Goal: Task Accomplishment & Management: Use online tool/utility

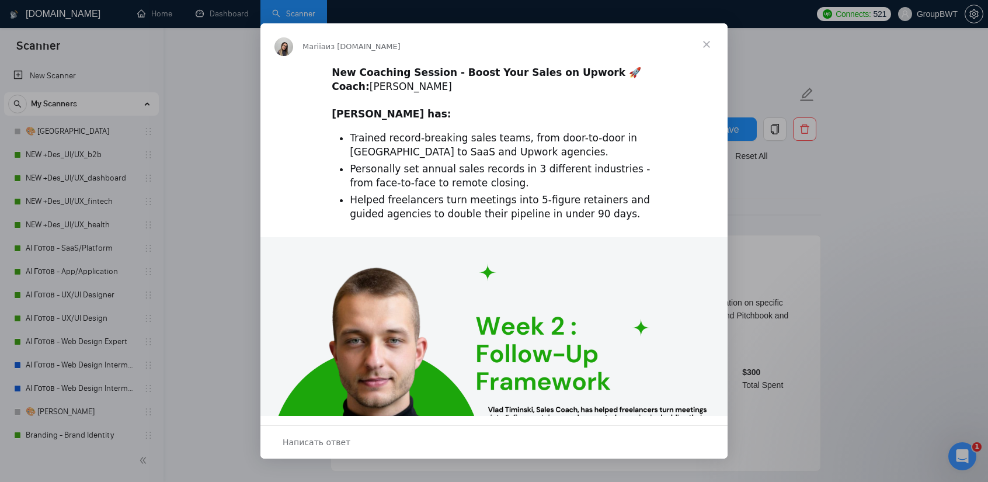
click at [229, 122] on div "Мессенджер Intercom" at bounding box center [494, 241] width 988 height 482
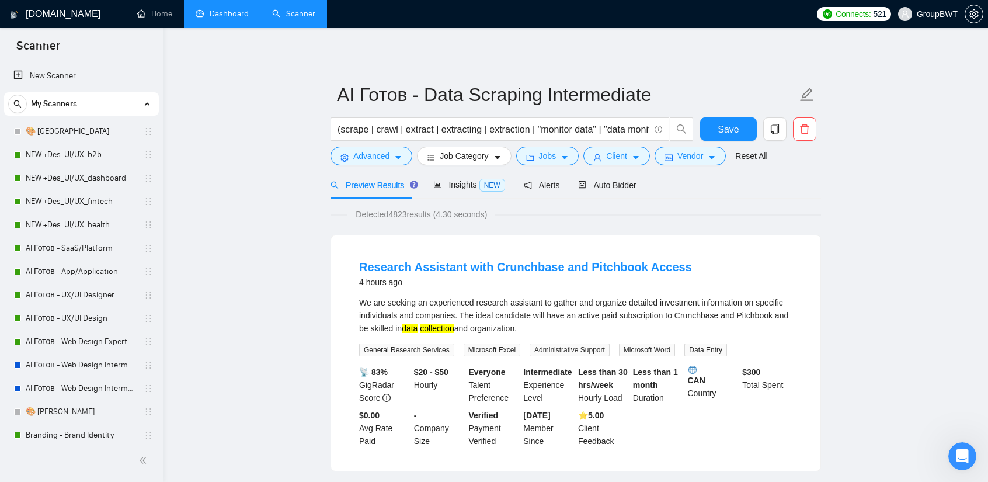
click at [240, 10] on link "Dashboard" at bounding box center [222, 14] width 53 height 10
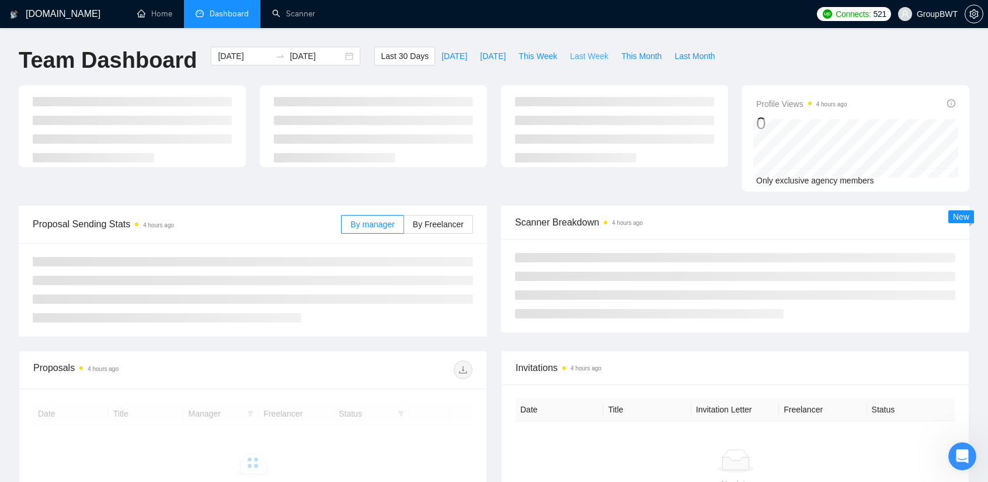
click at [572, 55] on span "Last Week" at bounding box center [589, 56] width 39 height 13
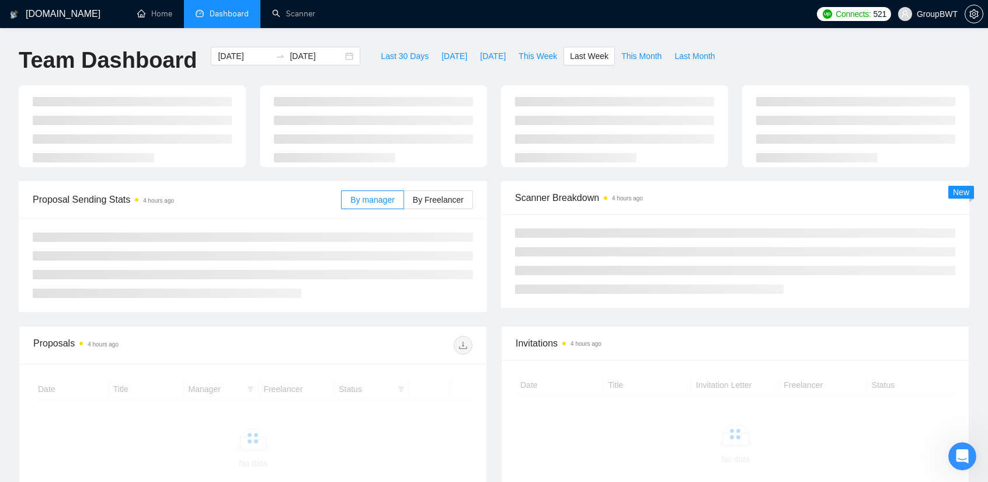
type input "[DATE]"
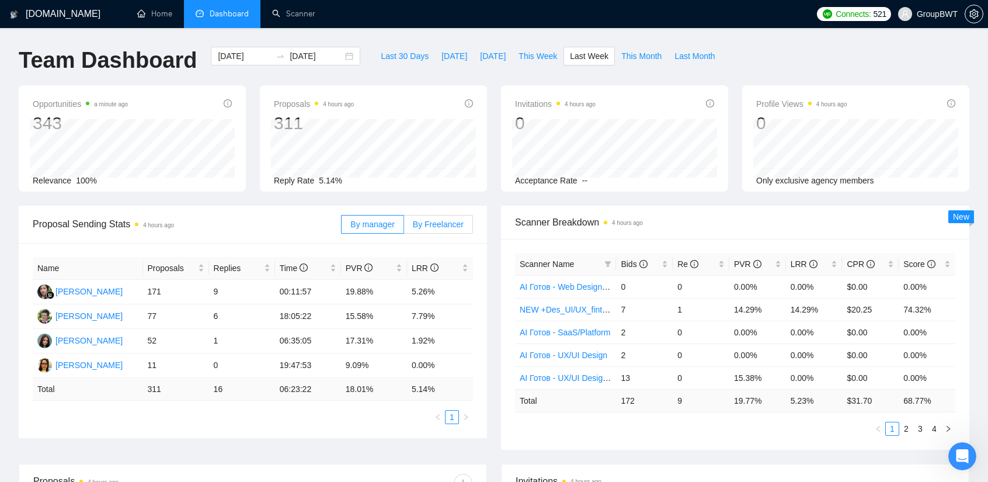
click at [452, 230] on label "By Freelancer" at bounding box center [438, 224] width 69 height 19
click at [404, 227] on input "By Freelancer" at bounding box center [404, 227] width 0 height 0
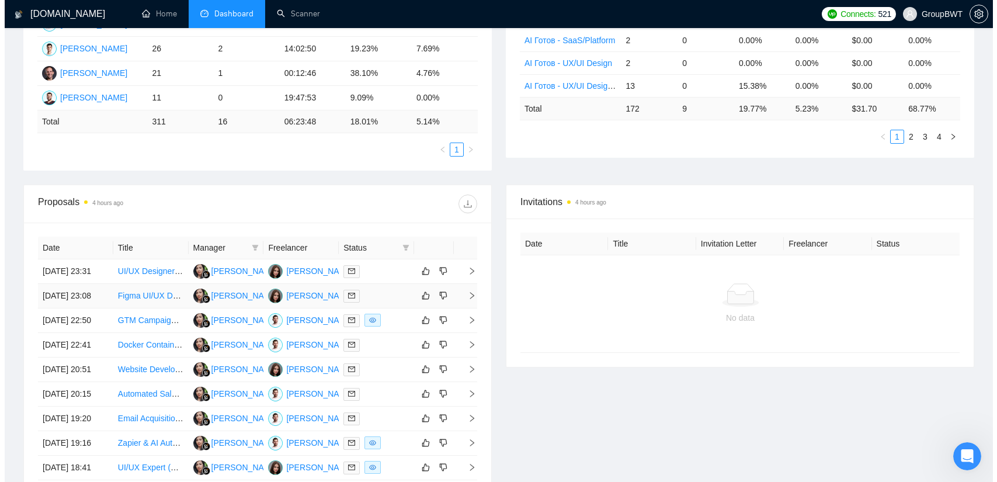
scroll to position [467, 0]
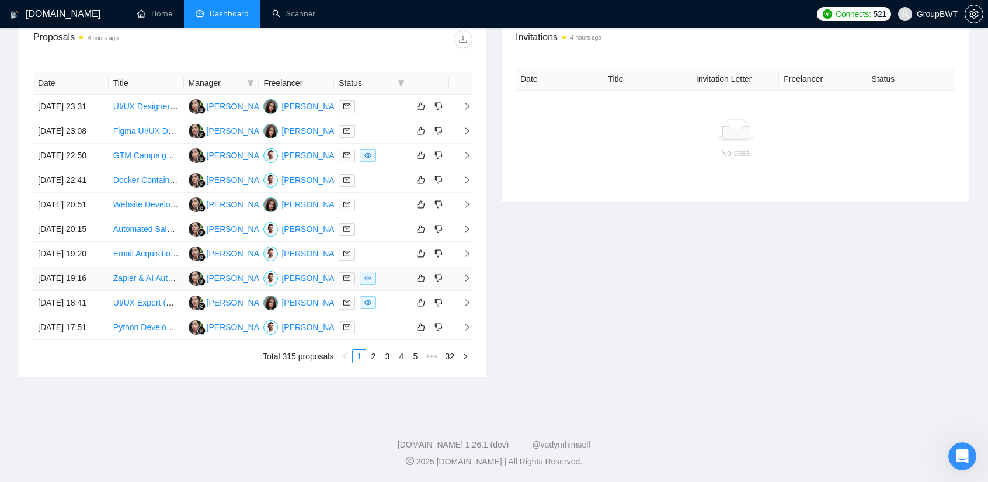
click at [389, 285] on div at bounding box center [372, 278] width 66 height 13
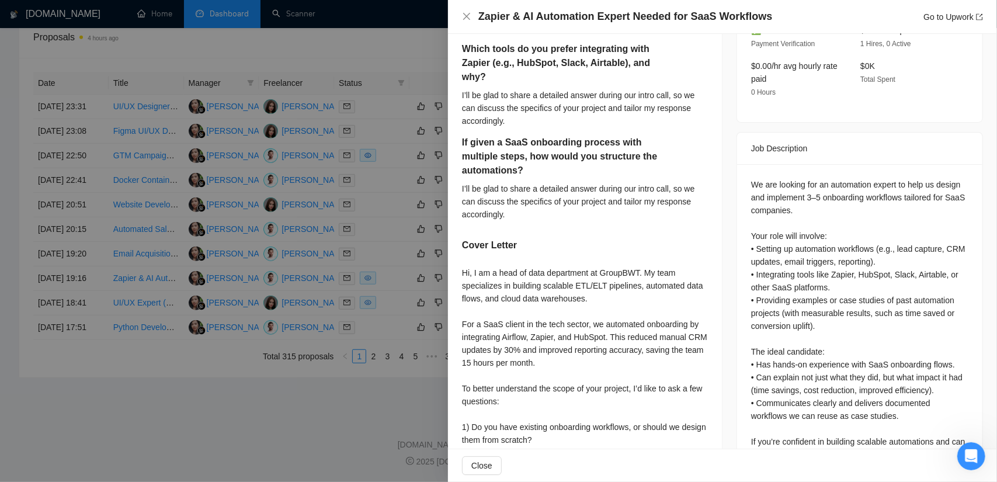
scroll to position [409, 0]
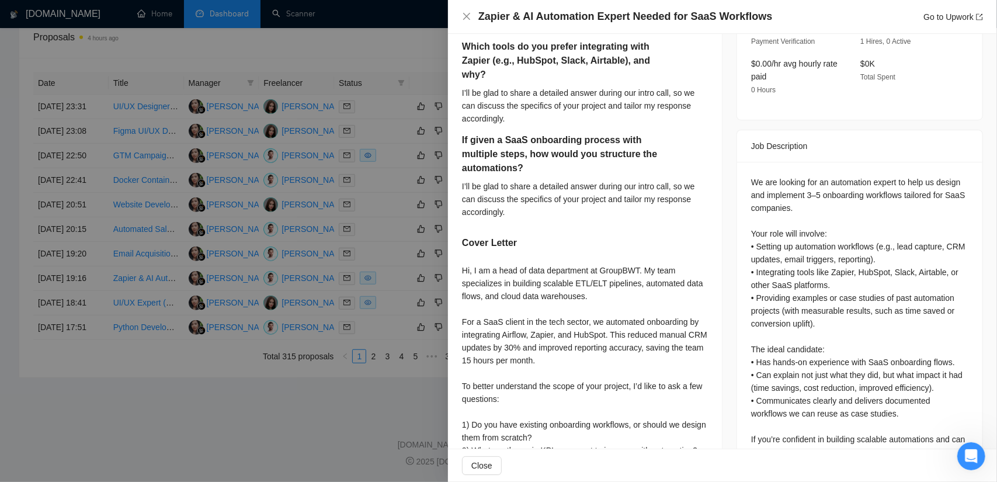
click at [168, 432] on div at bounding box center [498, 241] width 997 height 482
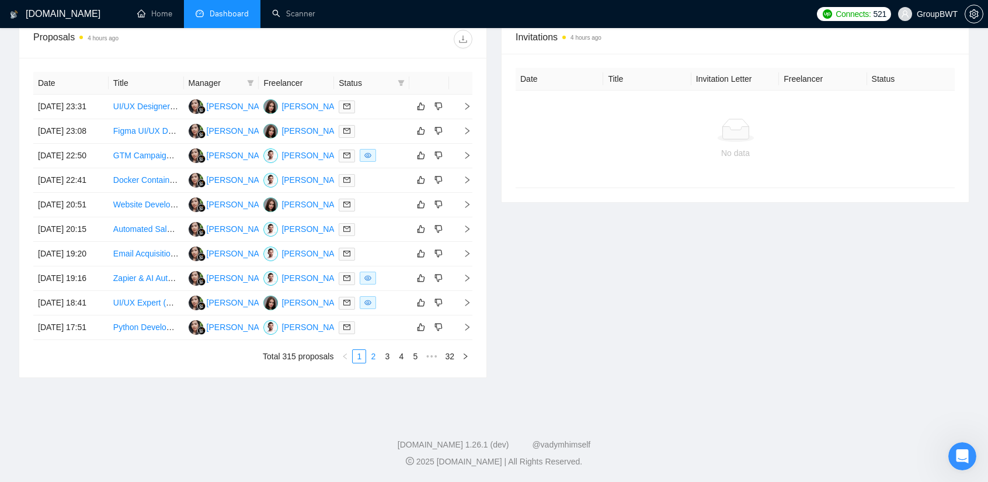
click at [375, 363] on link "2" at bounding box center [373, 356] width 13 height 13
click at [390, 363] on link "3" at bounding box center [387, 356] width 13 height 13
click at [398, 105] on div at bounding box center [372, 106] width 66 height 13
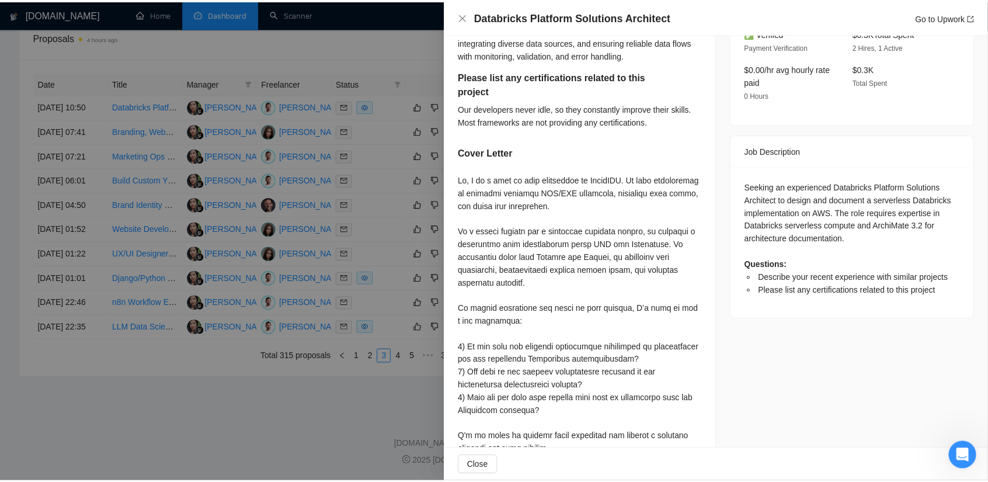
scroll to position [401, 0]
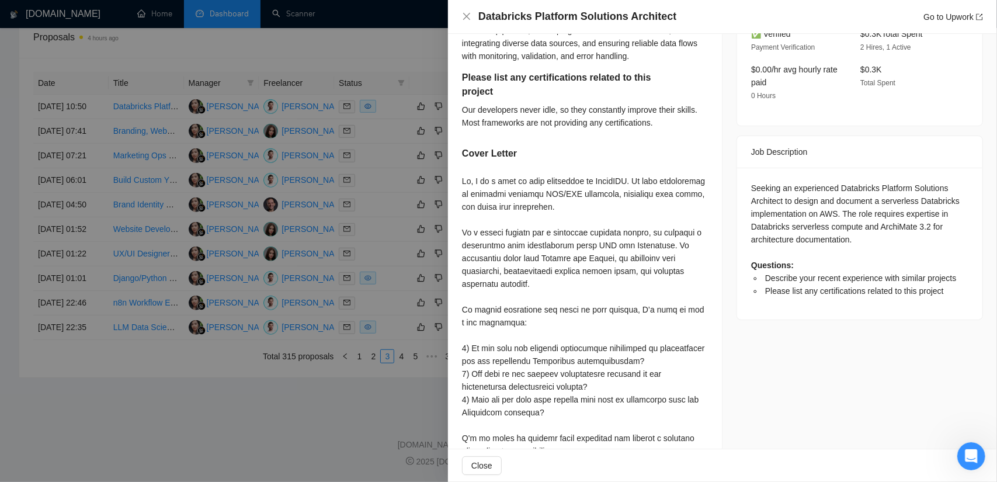
click at [391, 199] on div at bounding box center [498, 241] width 997 height 482
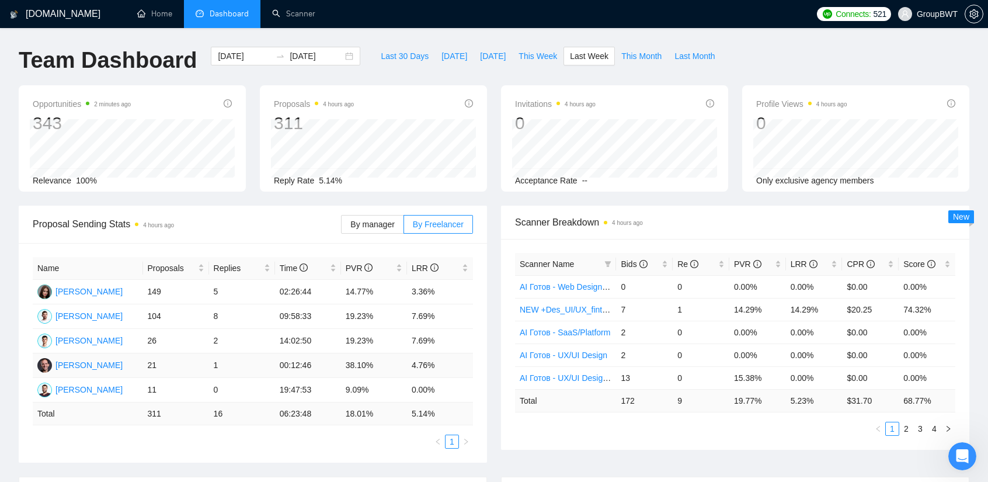
scroll to position [0, 0]
click at [273, 13] on link "Scanner" at bounding box center [293, 14] width 43 height 10
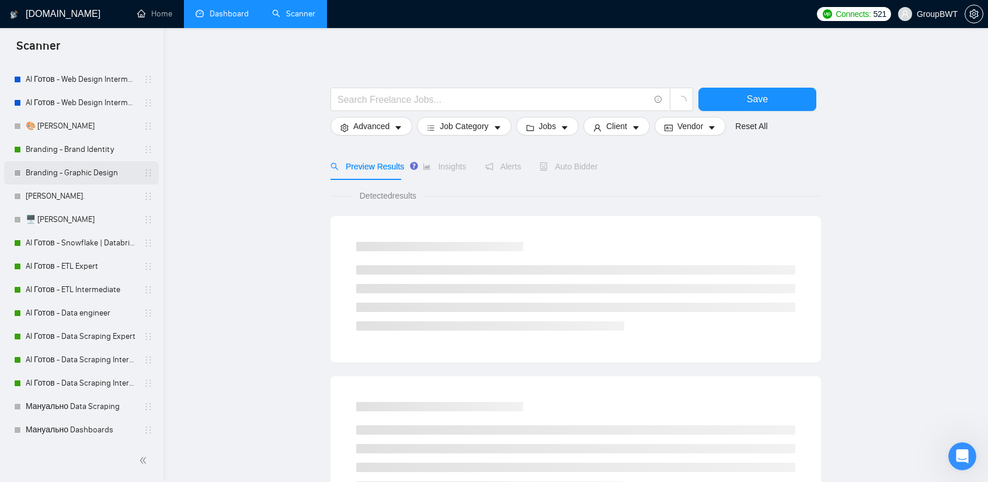
scroll to position [292, 0]
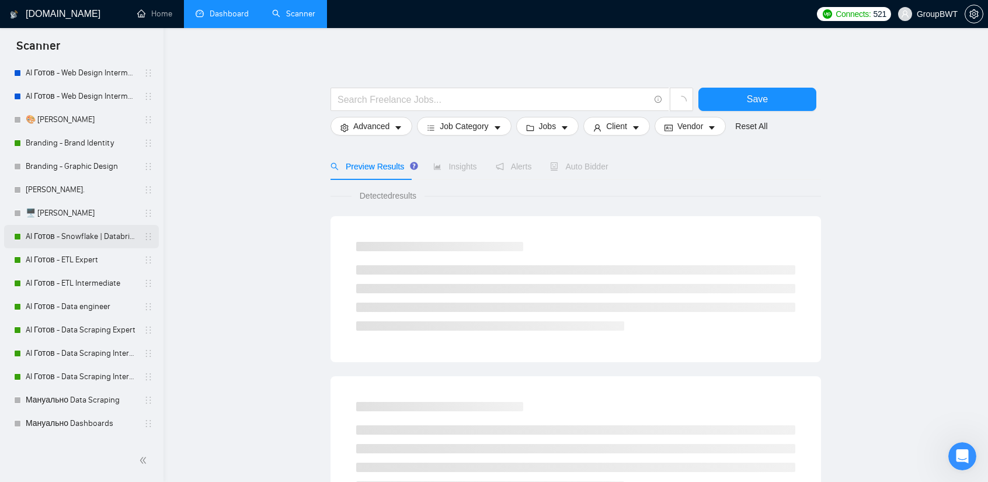
click at [84, 242] on link "AI Готов - Snowflake | Databricks" at bounding box center [81, 236] width 111 height 23
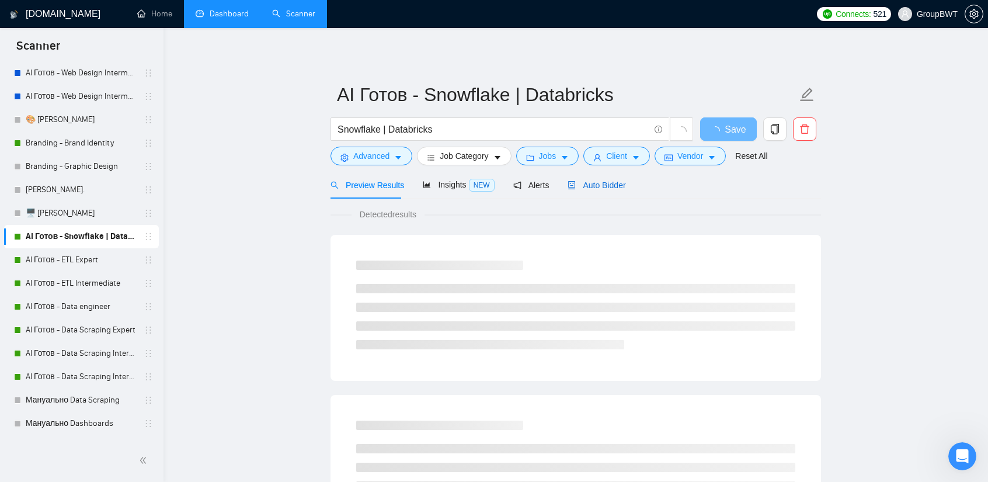
click at [595, 187] on span "Auto Bidder" at bounding box center [597, 184] width 58 height 9
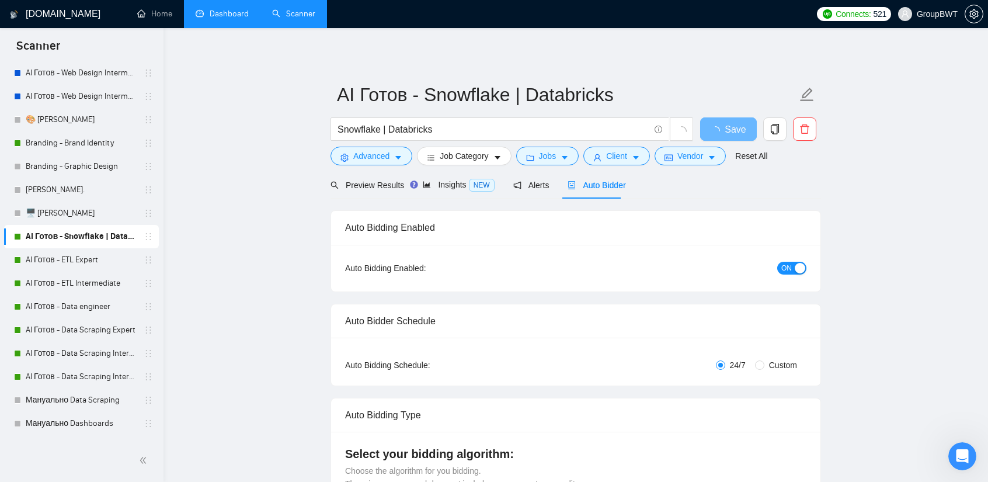
click at [793, 269] on button "ON" at bounding box center [791, 268] width 29 height 13
click at [725, 128] on span "Save" at bounding box center [728, 129] width 21 height 15
click at [48, 256] on link "AI Готов - ETL Expert" at bounding box center [81, 259] width 111 height 23
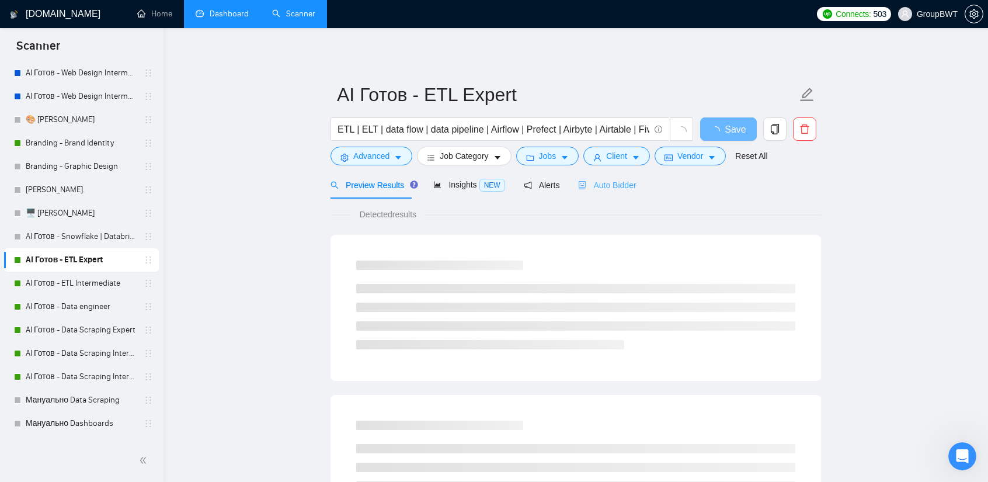
click at [613, 191] on div "Auto Bidder" at bounding box center [607, 184] width 58 height 27
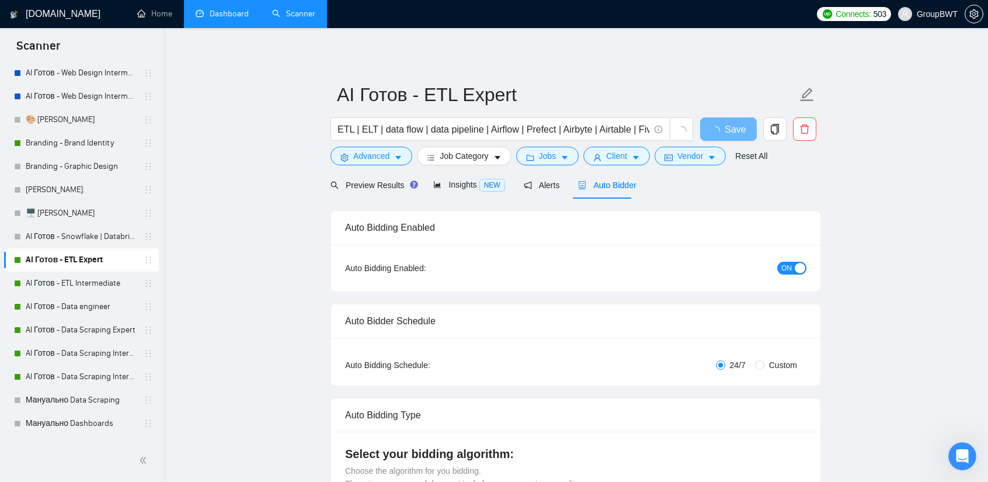
click at [792, 270] on span "ON" at bounding box center [786, 268] width 11 height 13
click at [725, 129] on span "Save" at bounding box center [728, 129] width 21 height 15
click at [77, 284] on link "AI Готов - ETL Intermediate" at bounding box center [81, 283] width 111 height 23
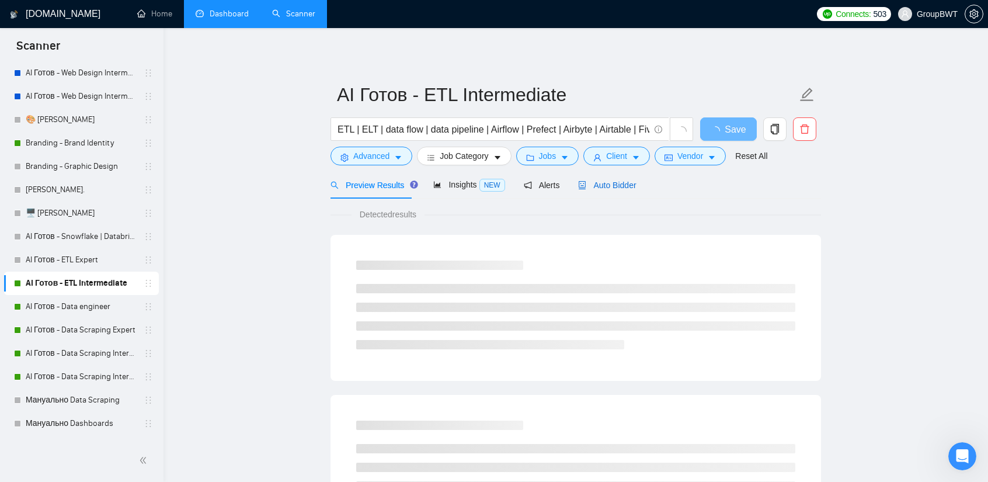
click at [611, 183] on span "Auto Bidder" at bounding box center [607, 184] width 58 height 9
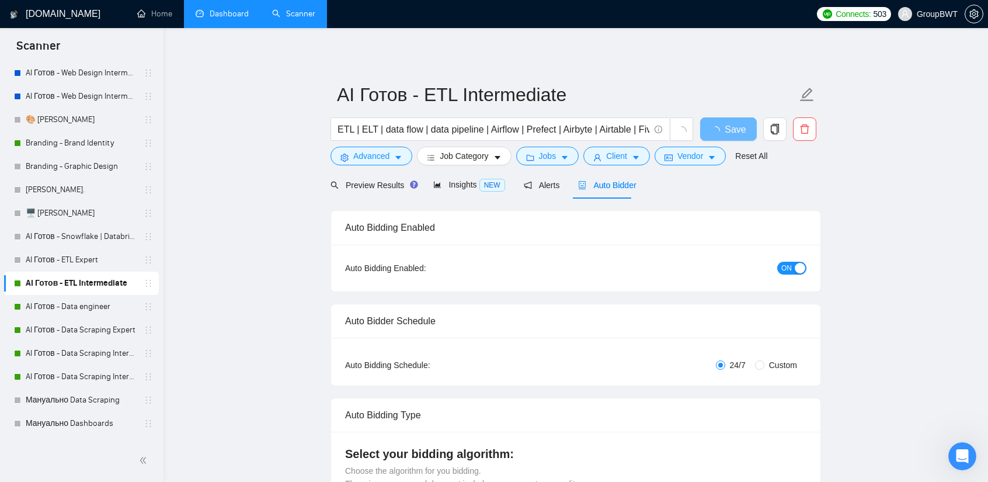
click at [799, 265] on div "button" at bounding box center [800, 268] width 11 height 11
click at [724, 126] on span "Save" at bounding box center [728, 129] width 21 height 15
drag, startPoint x: 85, startPoint y: 311, endPoint x: 232, endPoint y: 298, distance: 147.1
click at [85, 311] on link "AI Готов - Data engineer" at bounding box center [81, 306] width 111 height 23
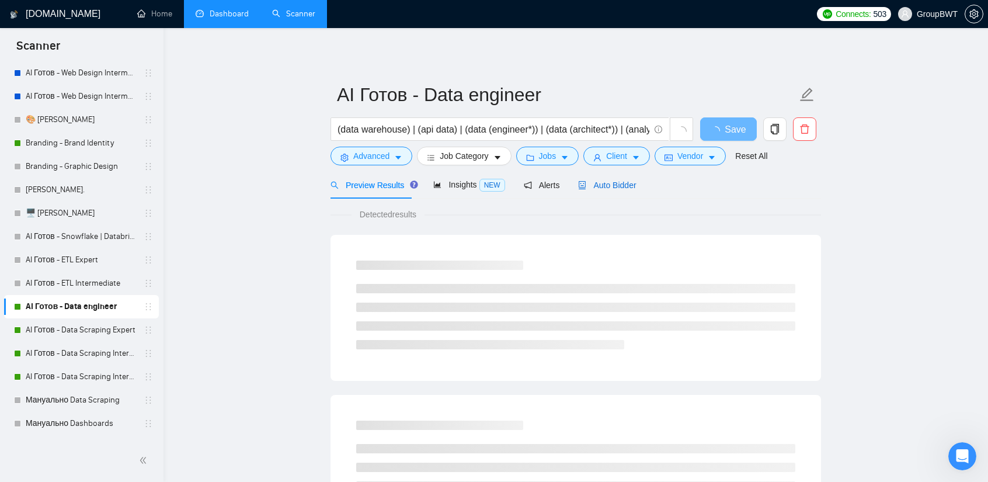
click at [628, 182] on span "Auto Bidder" at bounding box center [607, 184] width 58 height 9
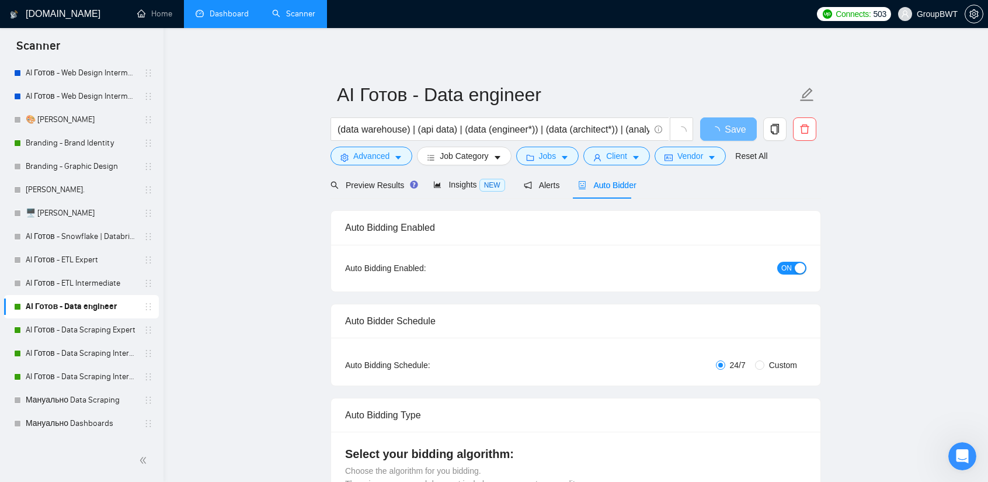
click at [786, 262] on span "ON" at bounding box center [786, 268] width 11 height 13
click at [740, 122] on button "Save" at bounding box center [728, 128] width 57 height 23
click at [82, 326] on link "AI Готов - Data Scraping Expert" at bounding box center [81, 329] width 111 height 23
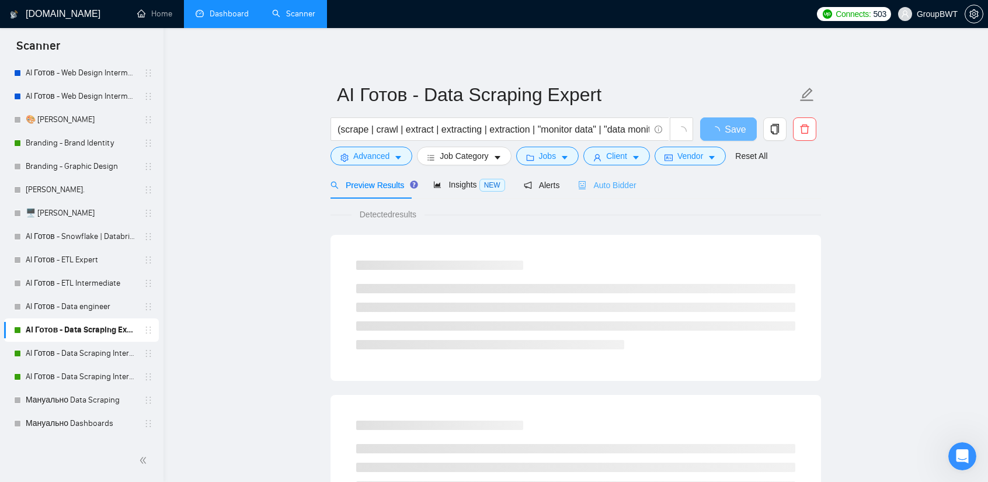
click at [604, 192] on div "Auto Bidder" at bounding box center [607, 184] width 58 height 27
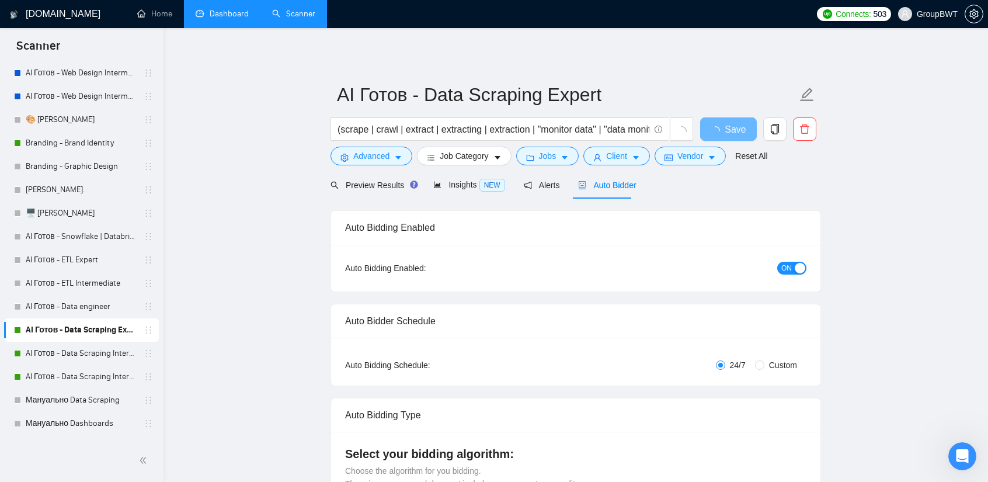
click at [783, 268] on span "ON" at bounding box center [786, 268] width 11 height 13
click at [719, 129] on span "Save" at bounding box center [728, 129] width 21 height 15
click at [84, 356] on link "AI Готов - Data Scraping Intermediate2" at bounding box center [81, 353] width 111 height 23
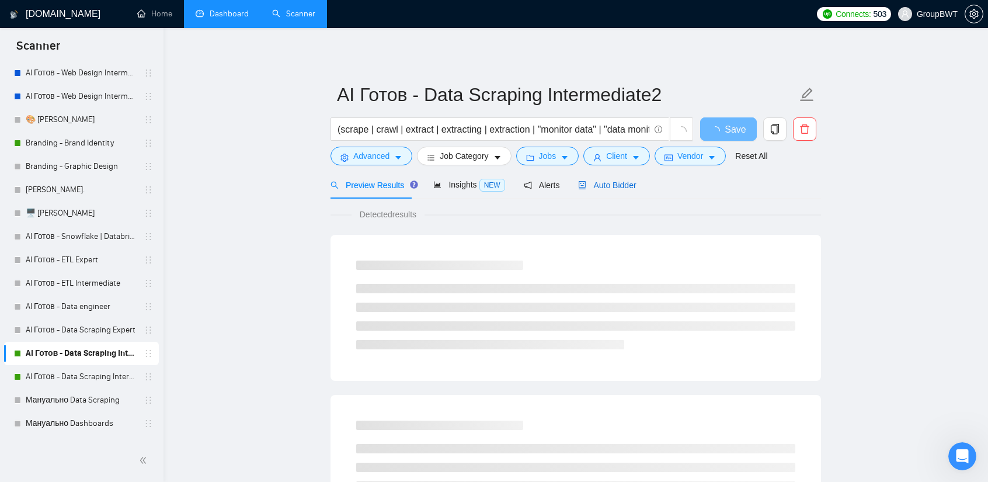
click at [628, 184] on span "Auto Bidder" at bounding box center [607, 184] width 58 height 9
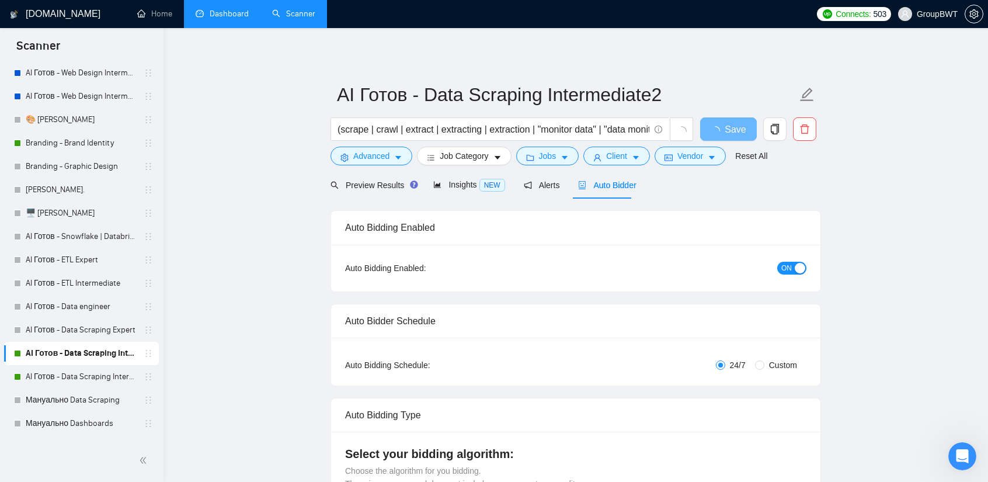
click at [797, 264] on div "button" at bounding box center [800, 268] width 11 height 11
click at [723, 126] on span "Save" at bounding box center [728, 129] width 21 height 15
click at [70, 374] on link "AI Готов - Data Scraping Intermediate" at bounding box center [81, 376] width 111 height 23
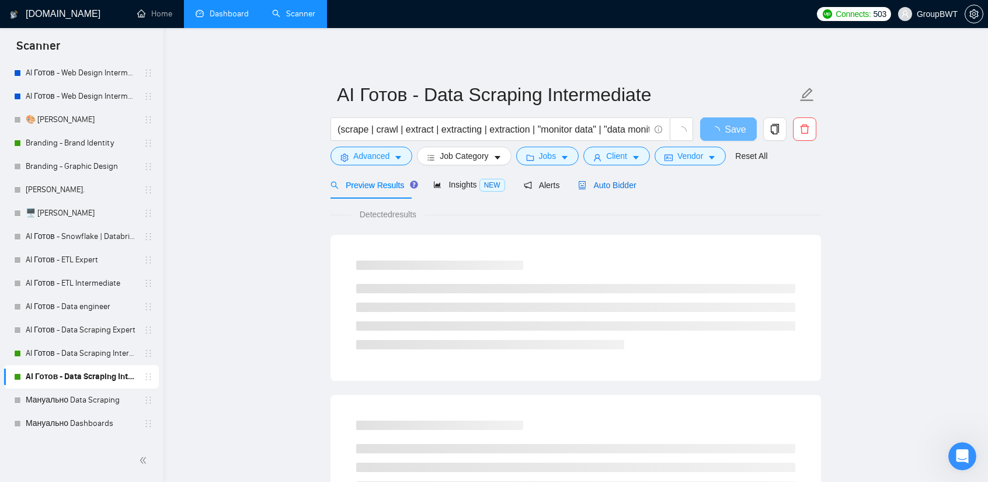
click at [622, 191] on div "Auto Bidder" at bounding box center [607, 185] width 58 height 13
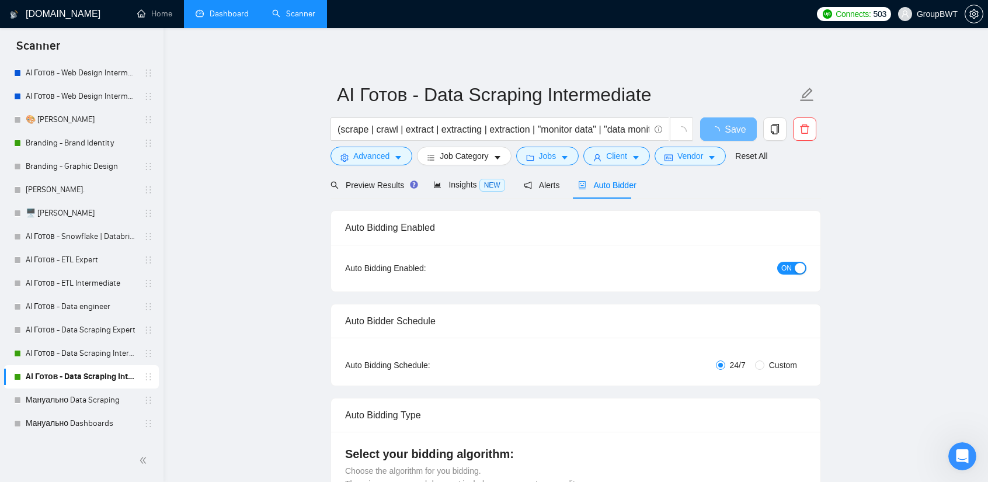
click at [785, 265] on span "ON" at bounding box center [786, 268] width 11 height 13
click at [733, 126] on span "Save" at bounding box center [728, 129] width 21 height 15
click at [785, 262] on span "ON" at bounding box center [786, 268] width 11 height 13
click at [730, 133] on span "Save" at bounding box center [728, 129] width 21 height 15
click at [220, 13] on link "Dashboard" at bounding box center [222, 14] width 53 height 10
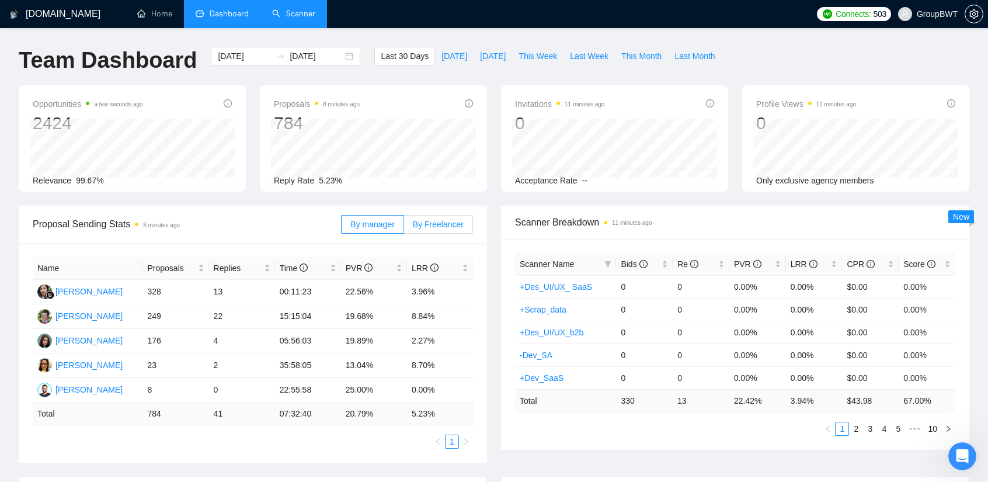
click at [444, 222] on span "By Freelancer" at bounding box center [438, 224] width 51 height 9
click at [404, 227] on input "By Freelancer" at bounding box center [404, 227] width 0 height 0
click at [545, 63] on button "This Week" at bounding box center [537, 56] width 51 height 19
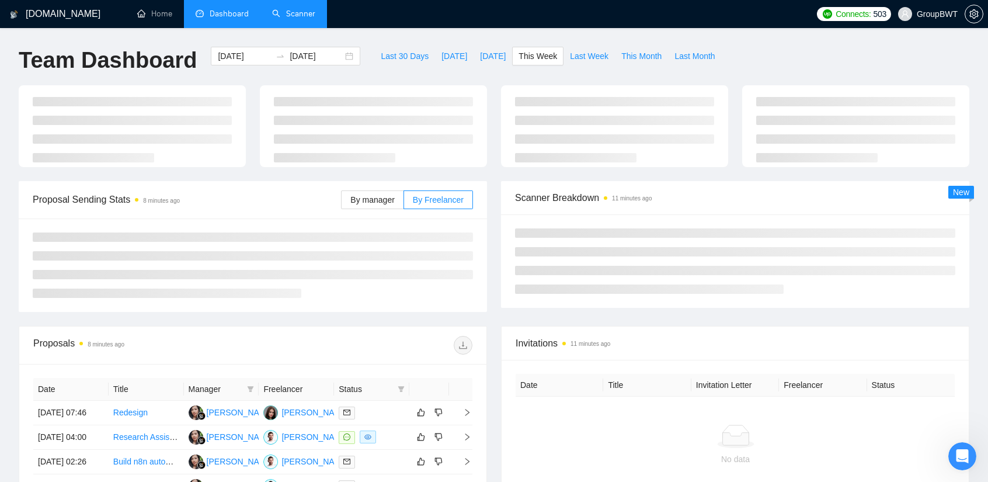
type input "[DATE]"
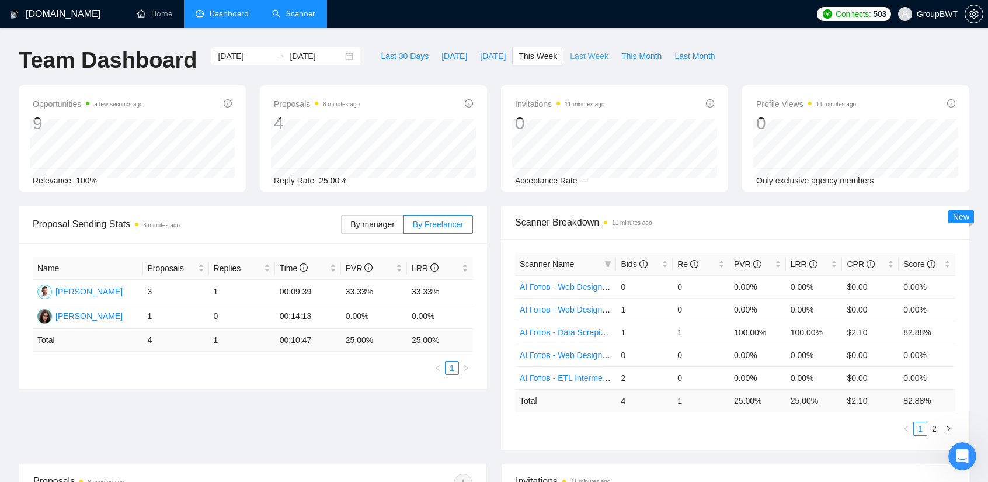
click at [579, 62] on span "Last Week" at bounding box center [589, 56] width 39 height 13
type input "[DATE]"
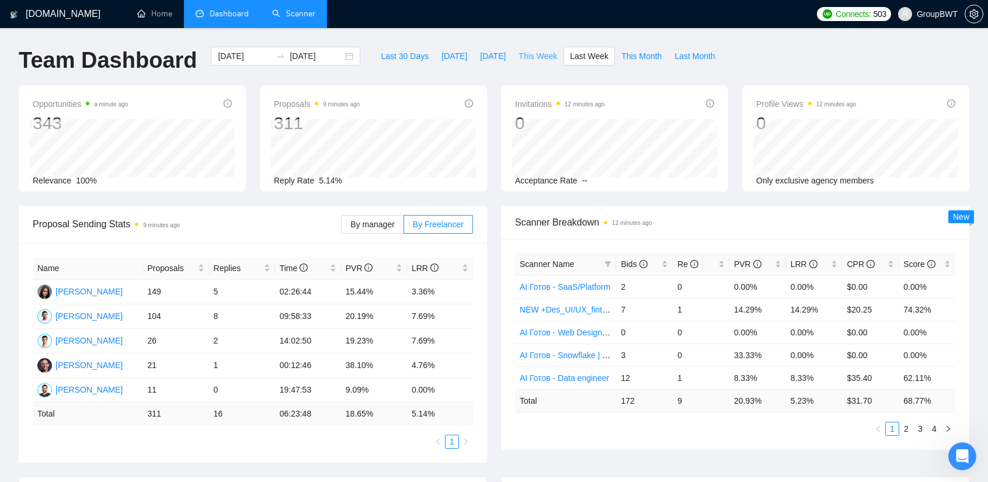
click at [521, 58] on span "This Week" at bounding box center [538, 56] width 39 height 13
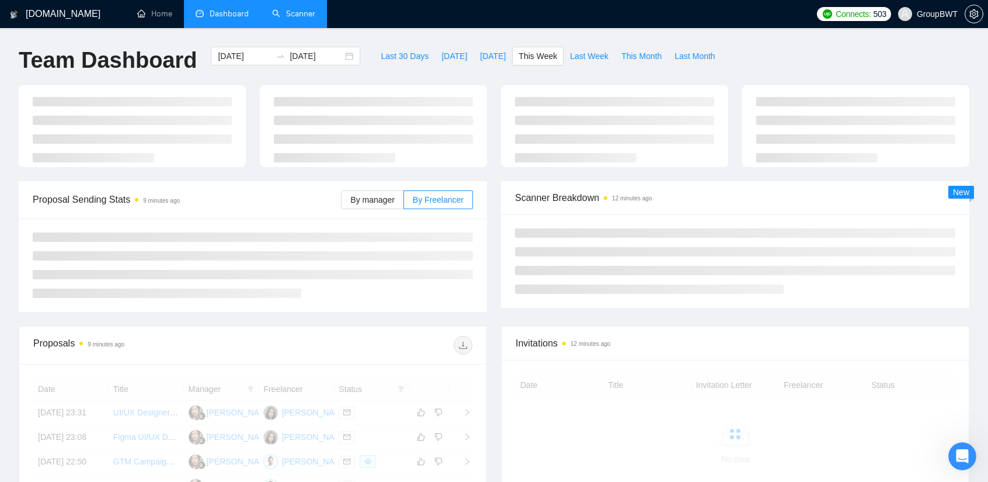
type input "[DATE]"
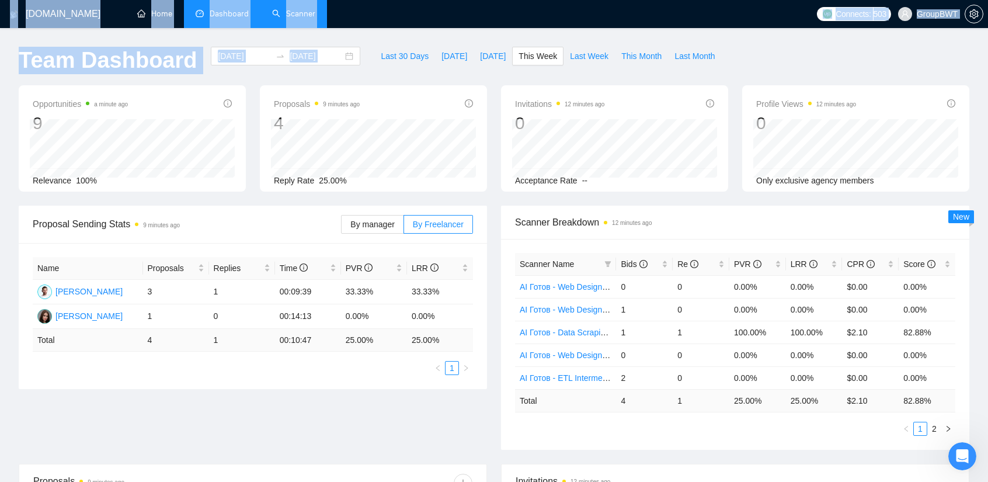
drag, startPoint x: 507, startPoint y: 41, endPoint x: 559, endPoint y: 34, distance: 53.0
click at [559, 35] on div "[DOMAIN_NAME] Home Dashboard Scanner Connects: 503 GroupBWT Team Dashboard [DAT…" at bounding box center [494, 389] width 988 height 778
click at [551, 35] on div "[DOMAIN_NAME] Home Dashboard Scanner Connects: 503 GroupBWT Team Dashboard [DAT…" at bounding box center [494, 389] width 988 height 778
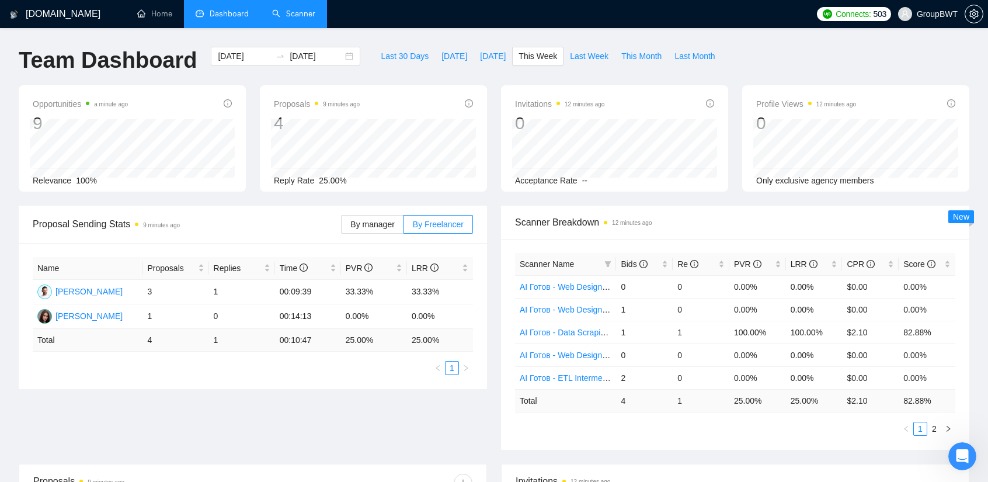
click at [562, 35] on div "[DOMAIN_NAME] Home Dashboard Scanner Connects: 503 GroupBWT Team Dashboard [DAT…" at bounding box center [494, 389] width 988 height 778
click at [578, 61] on span "Last Week" at bounding box center [589, 56] width 39 height 13
type input "[DATE]"
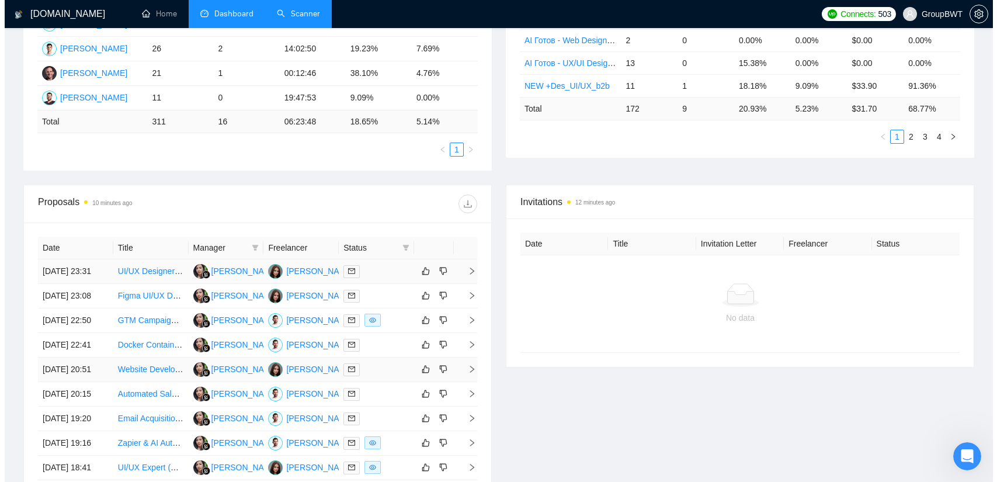
scroll to position [409, 0]
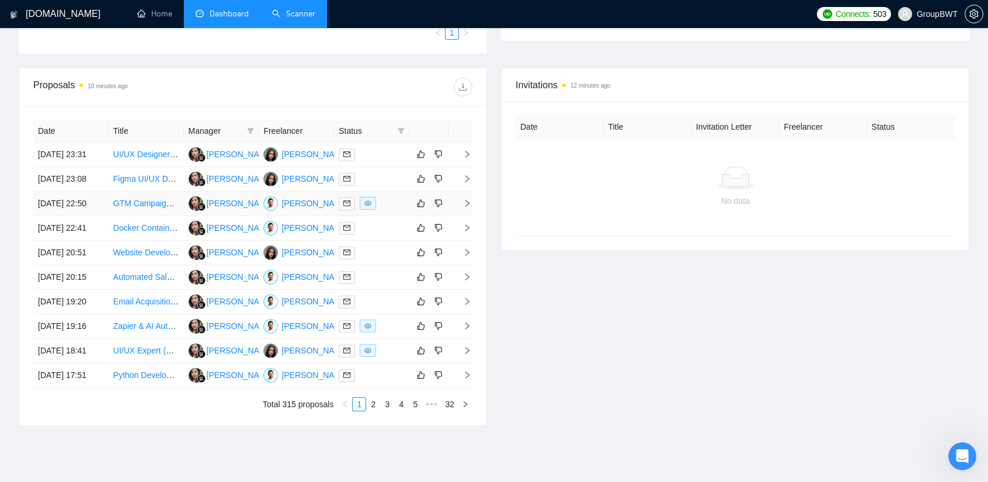
click at [385, 210] on div at bounding box center [372, 203] width 66 height 13
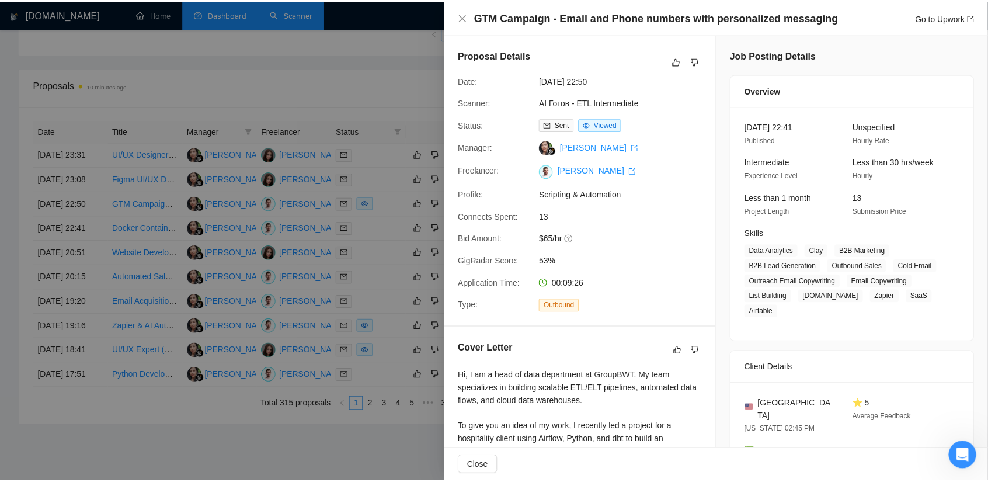
scroll to position [234, 0]
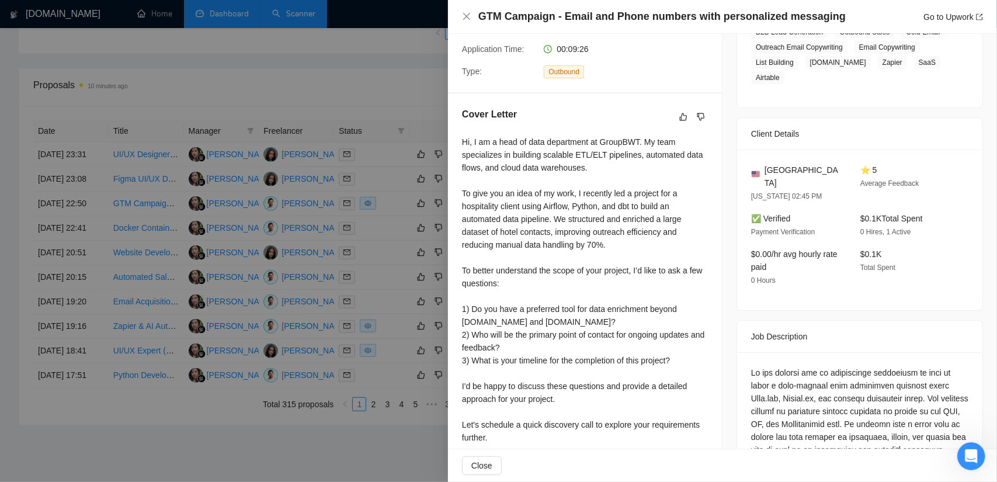
click at [402, 83] on div at bounding box center [498, 241] width 997 height 482
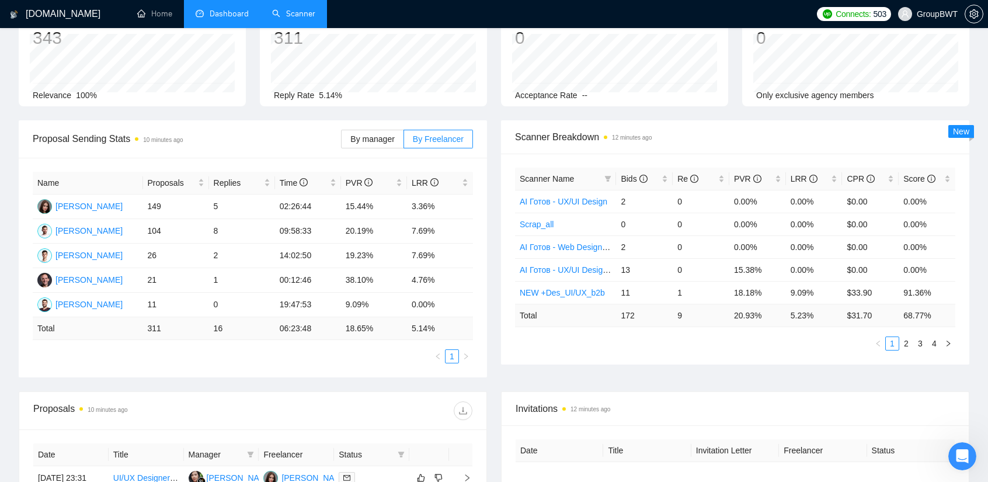
scroll to position [0, 0]
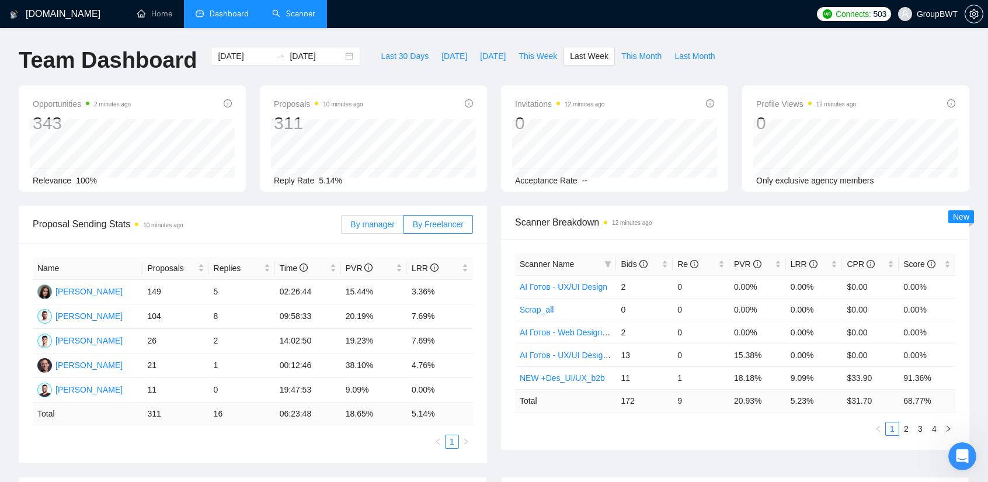
click at [352, 217] on label "By manager" at bounding box center [372, 224] width 62 height 19
click at [342, 227] on input "By manager" at bounding box center [342, 227] width 0 height 0
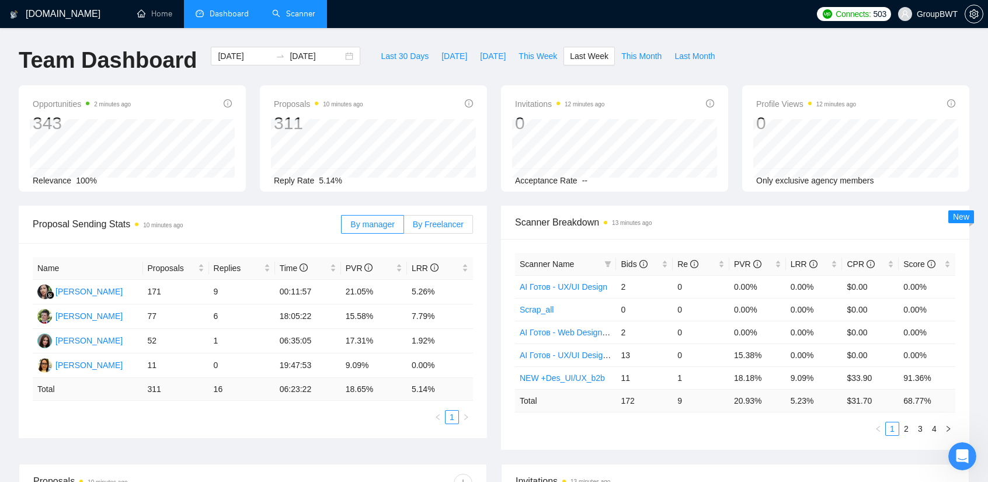
click at [448, 222] on span "By Freelancer" at bounding box center [438, 224] width 51 height 9
click at [404, 227] on input "By Freelancer" at bounding box center [404, 227] width 0 height 0
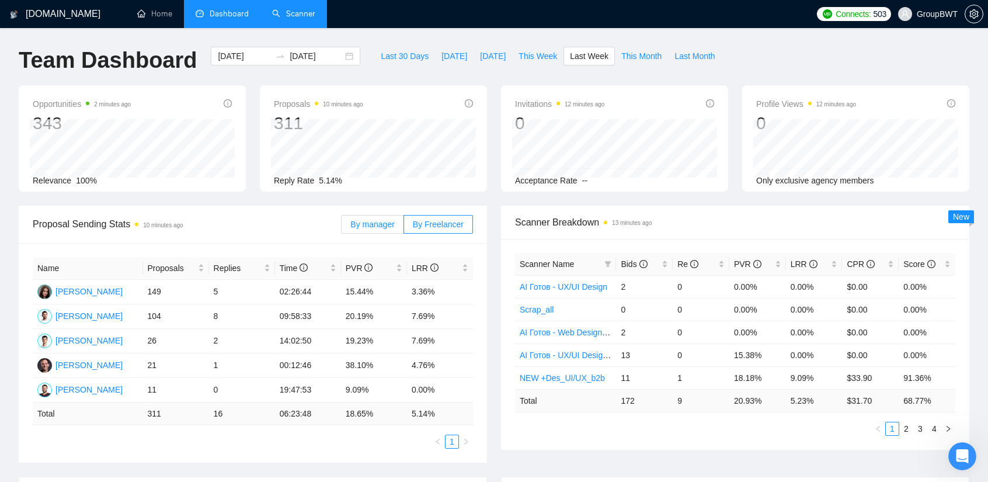
click at [379, 227] on span "By manager" at bounding box center [372, 224] width 44 height 9
click at [342, 227] on input "By manager" at bounding box center [342, 227] width 0 height 0
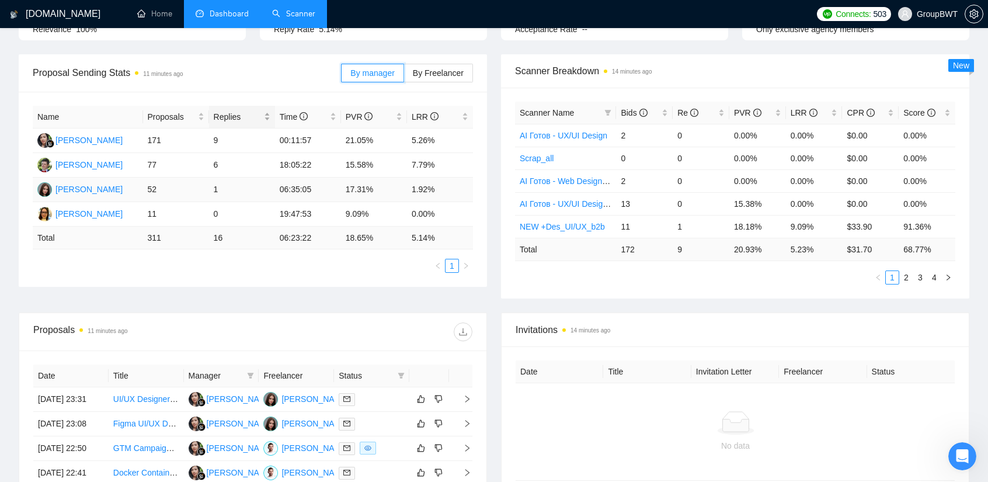
scroll to position [58, 0]
